Goal: Task Accomplishment & Management: Complete application form

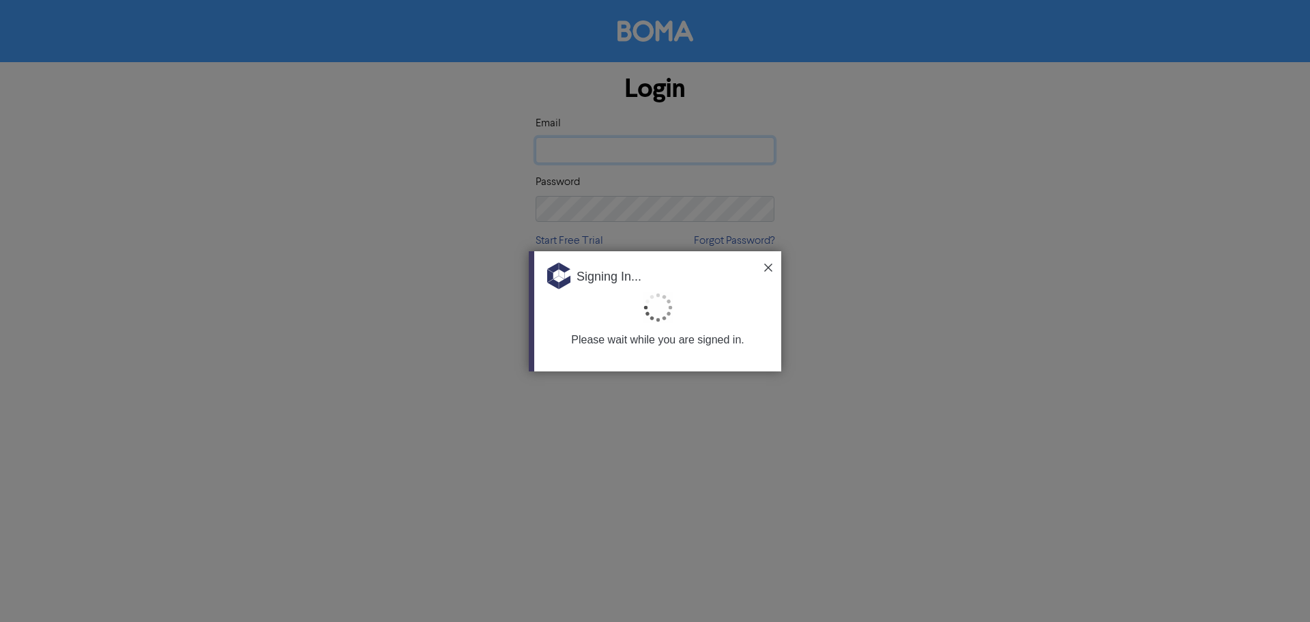
type input "[PERSON_NAME][EMAIL_ADDRESS][PERSON_NAME][DOMAIN_NAME]"
click at [768, 263] on img at bounding box center [768, 267] width 8 height 8
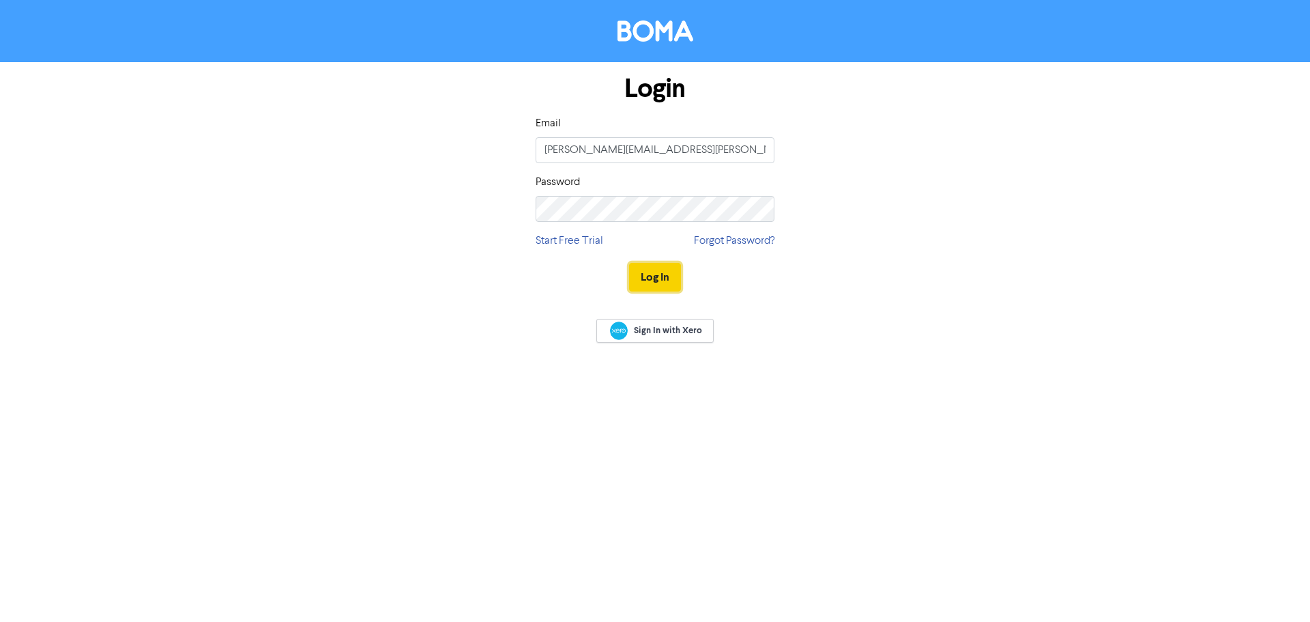
click at [663, 269] on button "Log In" at bounding box center [655, 277] width 52 height 29
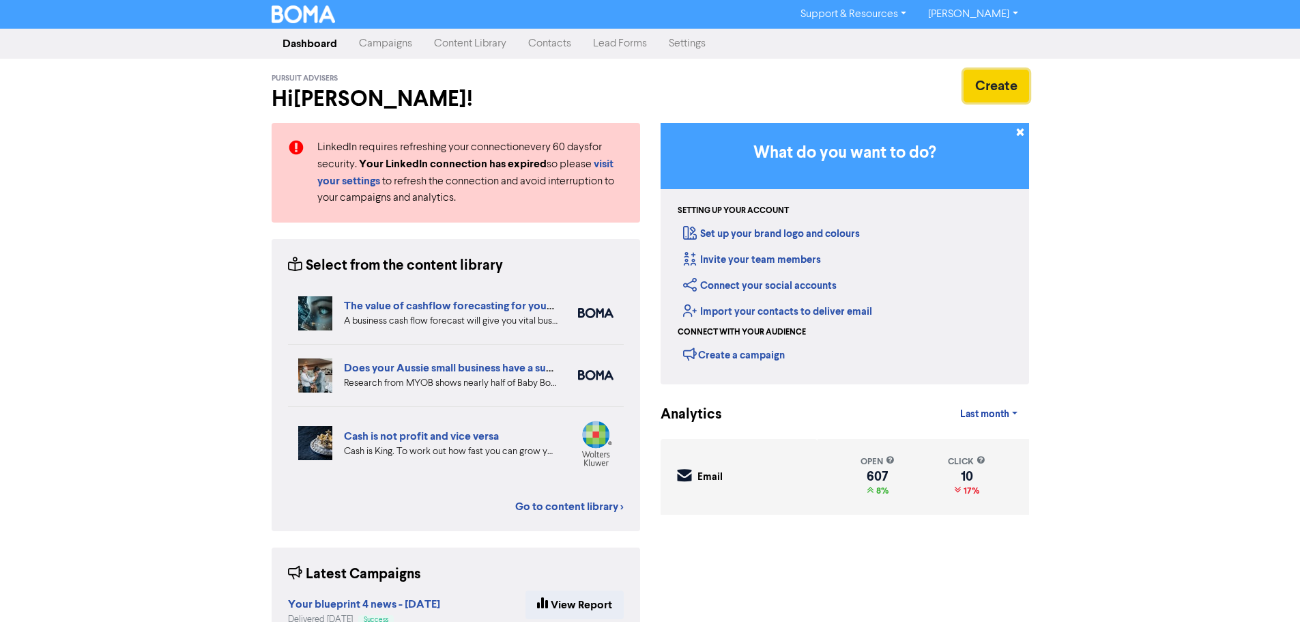
click at [1007, 85] on button "Create" at bounding box center [996, 86] width 66 height 33
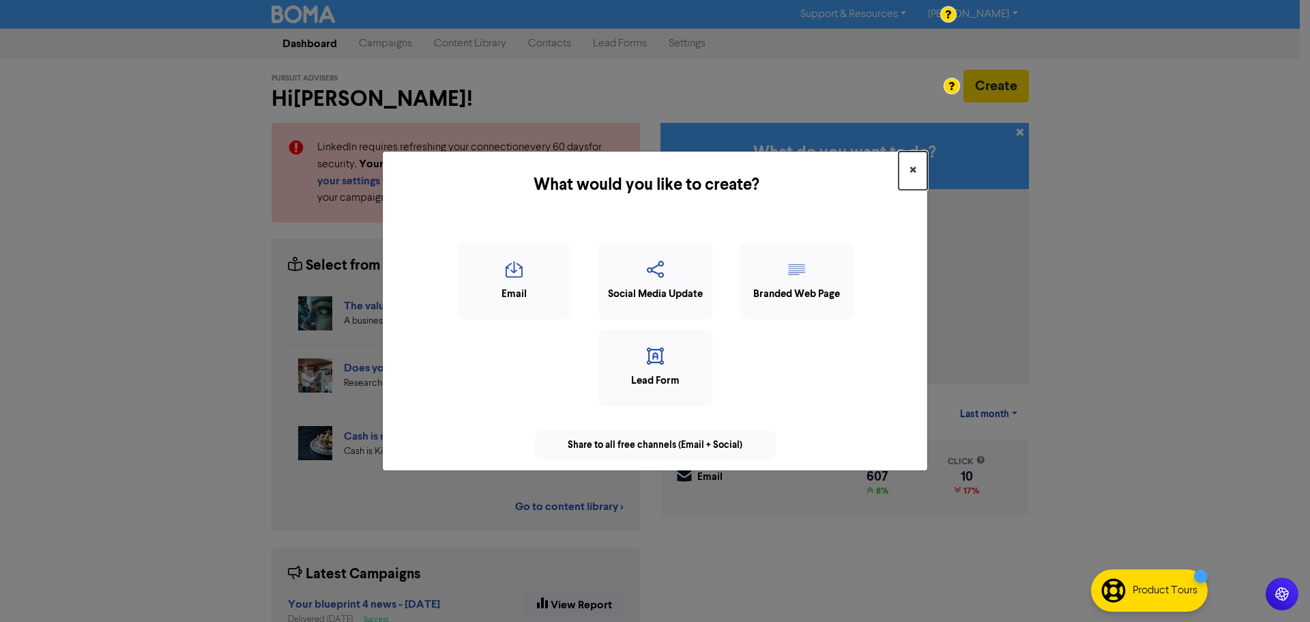
click at [912, 171] on span "×" at bounding box center [913, 170] width 7 height 20
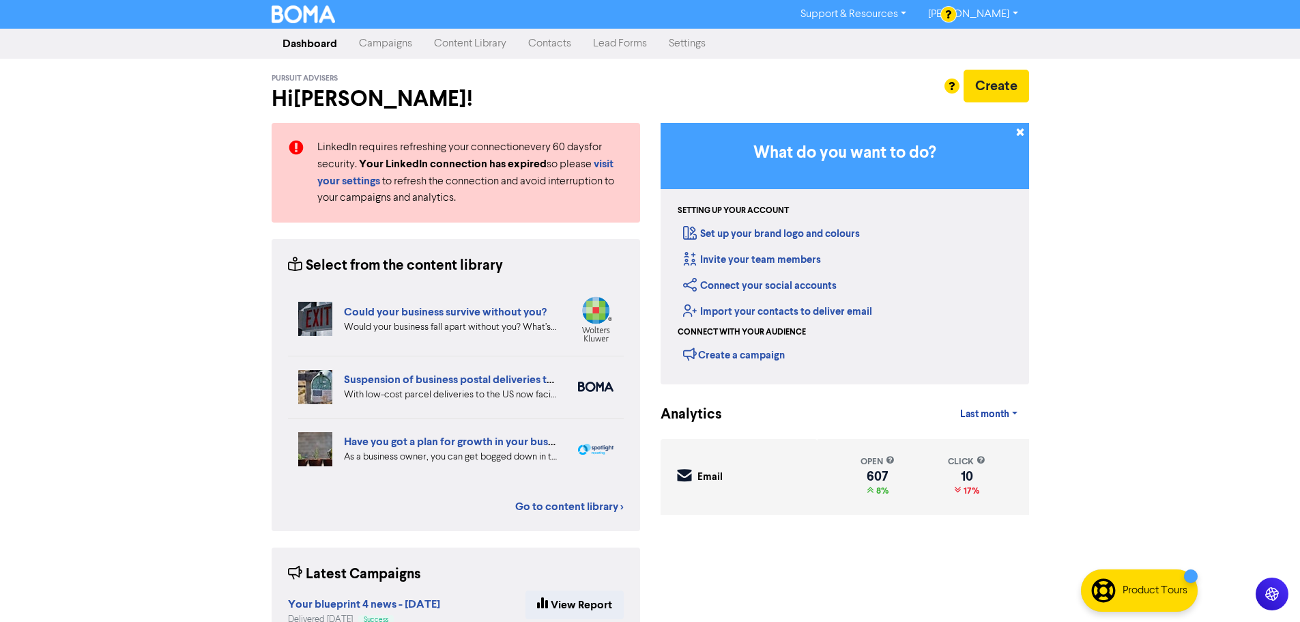
click at [540, 49] on link "Contacts" at bounding box center [549, 43] width 65 height 27
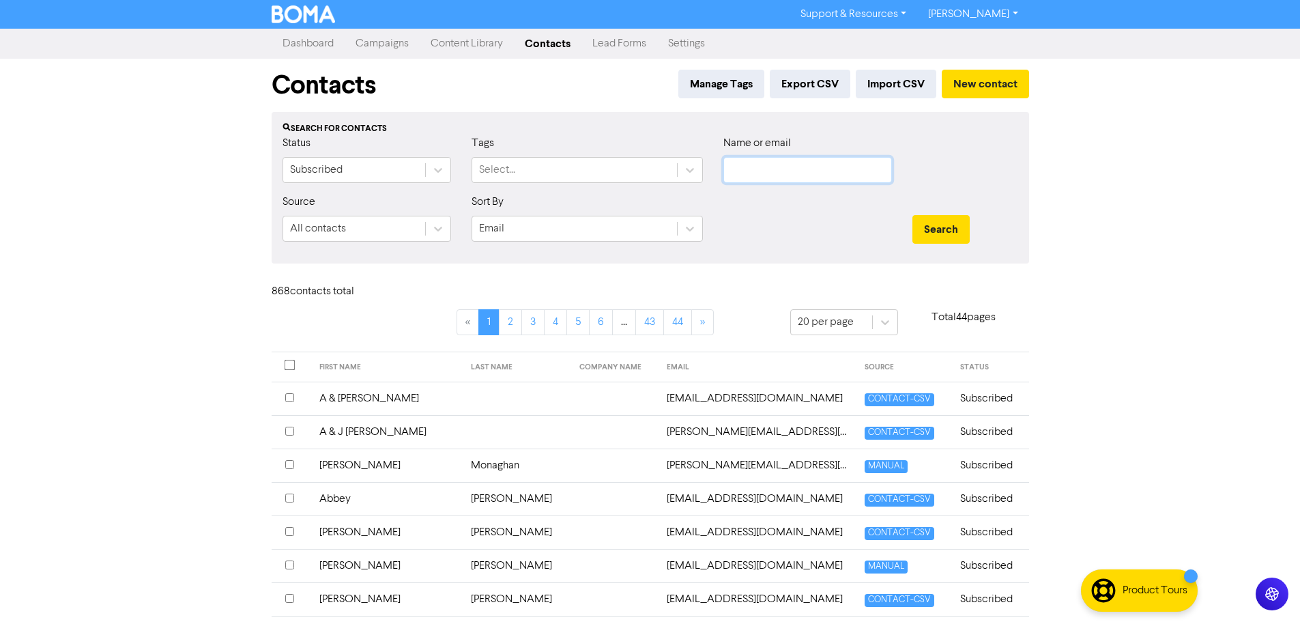
click at [745, 171] on input "text" at bounding box center [807, 170] width 169 height 26
type input "mcc"
click at [912, 215] on button "Search" at bounding box center [940, 229] width 57 height 29
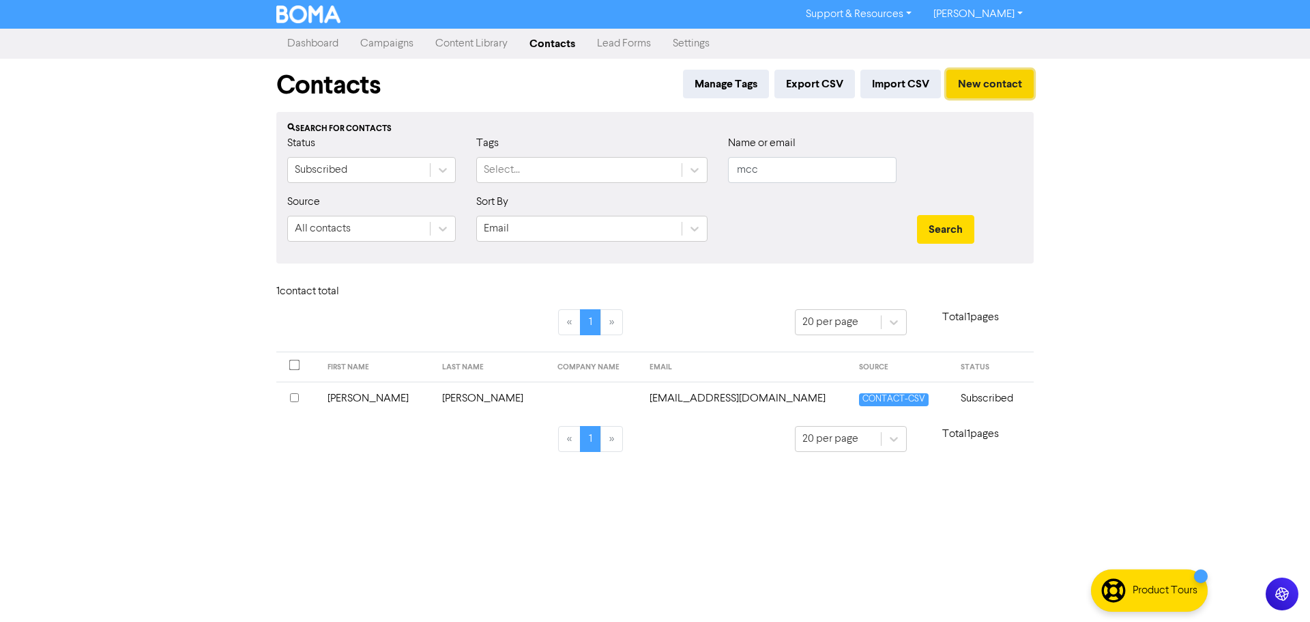
click at [965, 79] on button "New contact" at bounding box center [989, 84] width 87 height 29
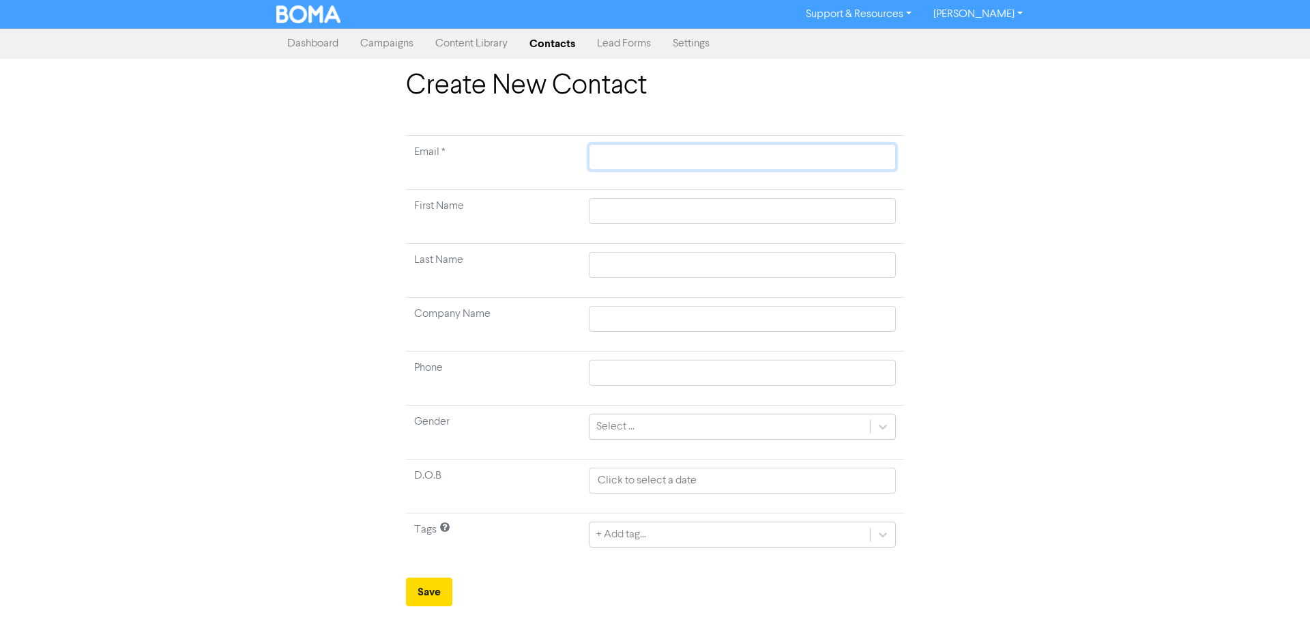
click at [608, 149] on input "text" at bounding box center [742, 157] width 307 height 26
paste input "[EMAIL_ADDRESS][DOMAIN_NAME]"
type input "[EMAIL_ADDRESS][DOMAIN_NAME]"
click at [609, 207] on input "text" at bounding box center [742, 211] width 307 height 26
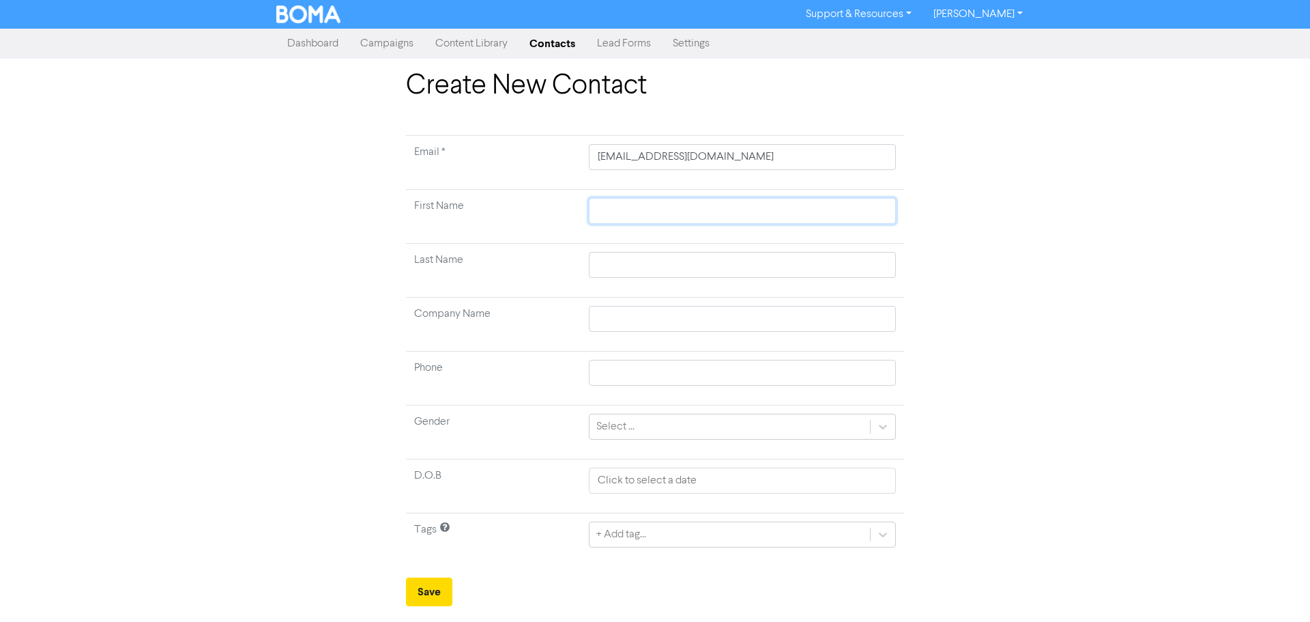
click at [624, 209] on input "text" at bounding box center [742, 211] width 307 height 26
paste input "Kirstie"
type input "Kirstie"
click at [640, 275] on input "text" at bounding box center [742, 265] width 307 height 26
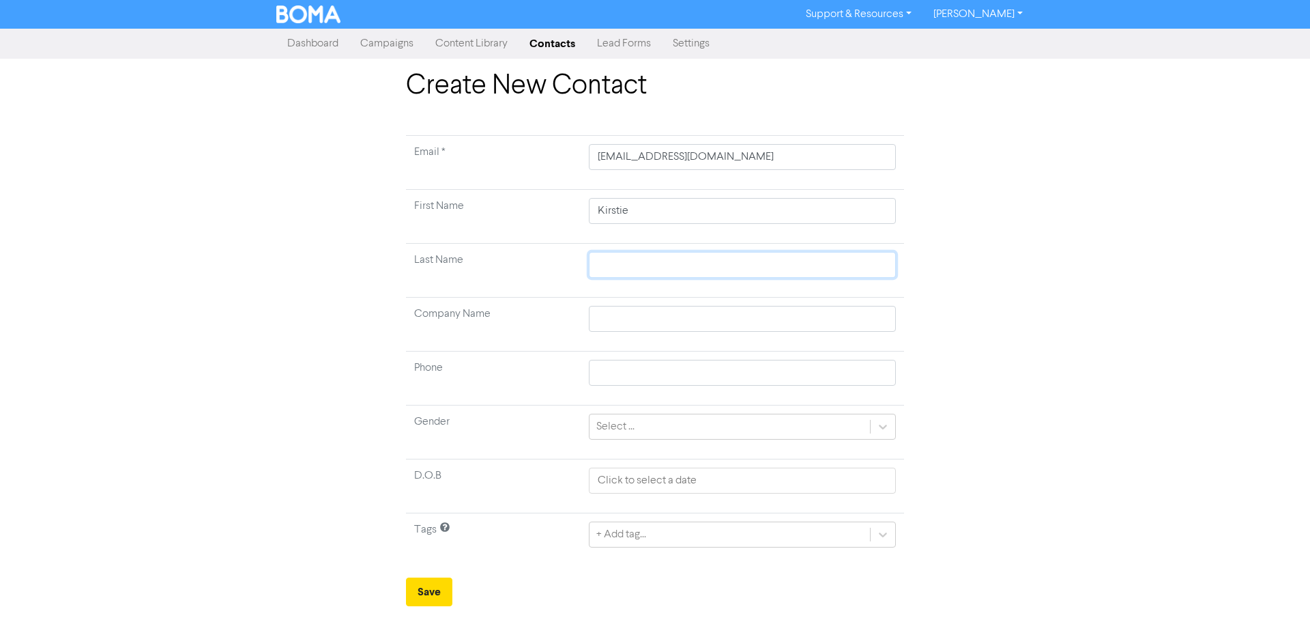
paste input "[PERSON_NAME]"
type input "[PERSON_NAME]"
click at [633, 433] on div "Select ..." at bounding box center [615, 426] width 38 height 16
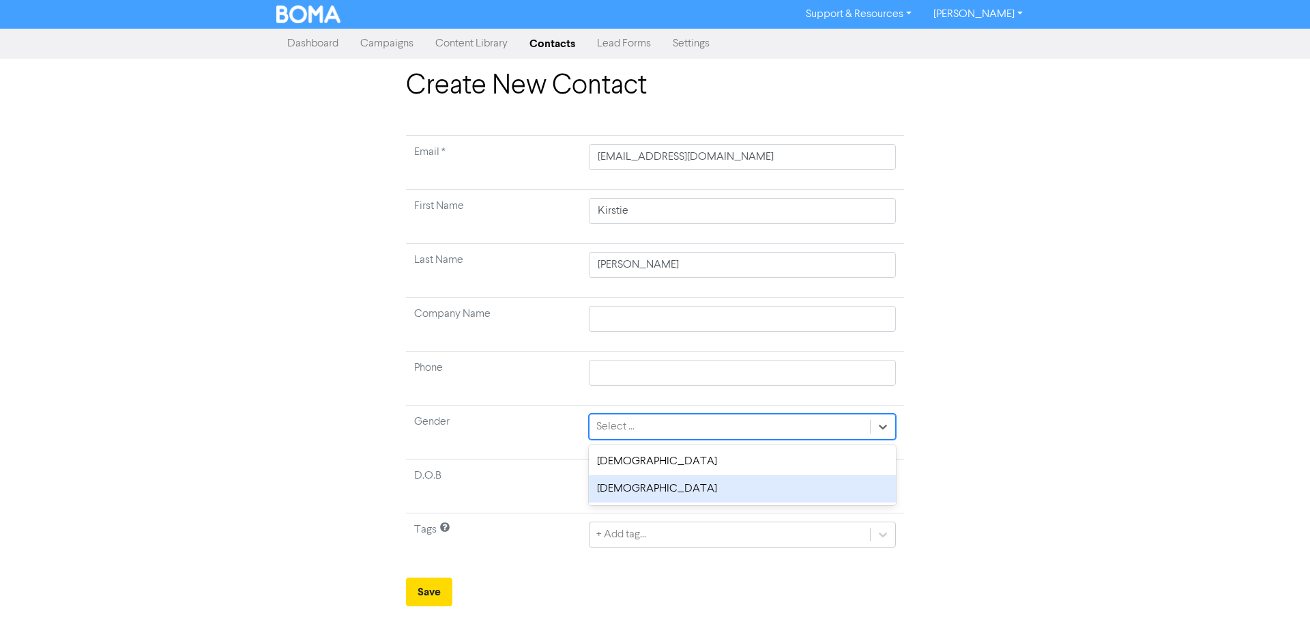
click at [692, 484] on div "[DEMOGRAPHIC_DATA]" at bounding box center [742, 488] width 307 height 27
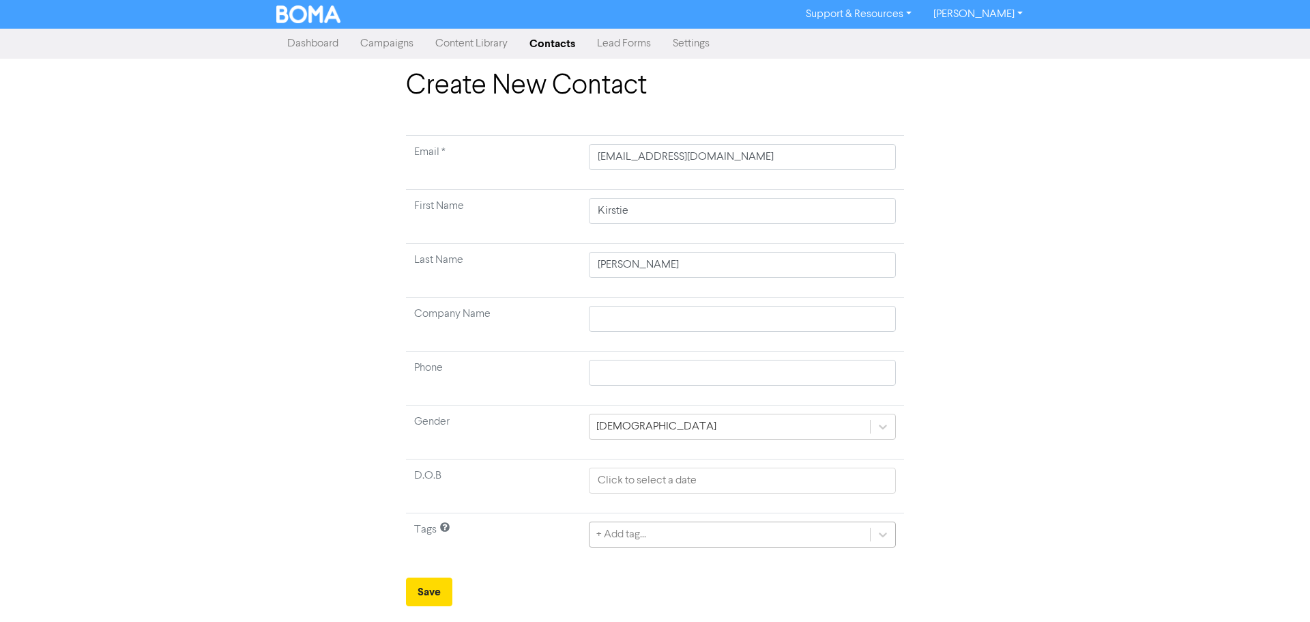
click at [687, 539] on div "+ Add tag..." at bounding box center [742, 534] width 307 height 26
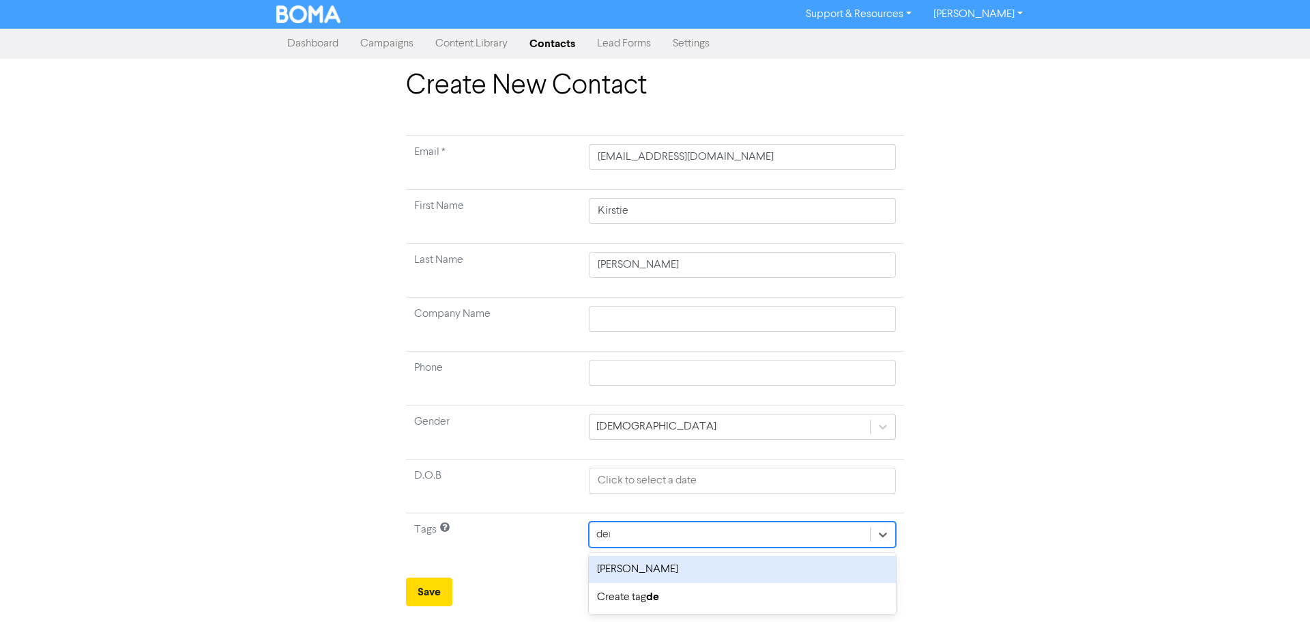
type input "derm"
click at [686, 568] on div "[PERSON_NAME]" at bounding box center [742, 568] width 307 height 27
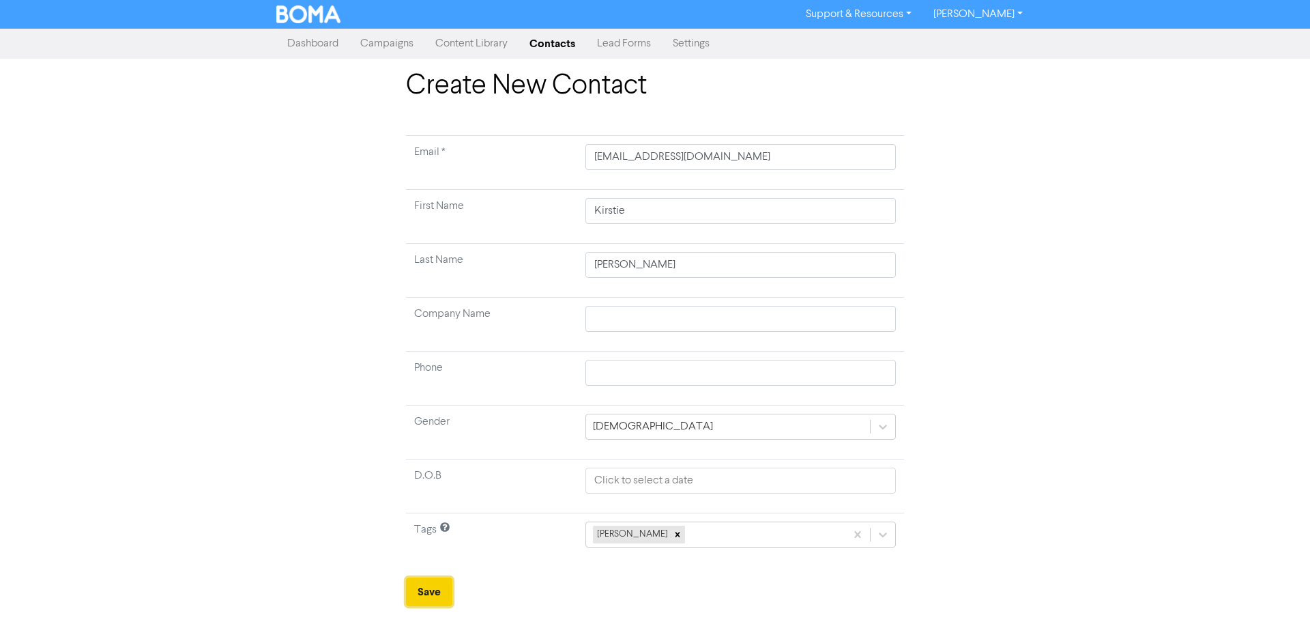
click at [426, 599] on button "Save" at bounding box center [429, 591] width 46 height 29
